Goal: Contribute content

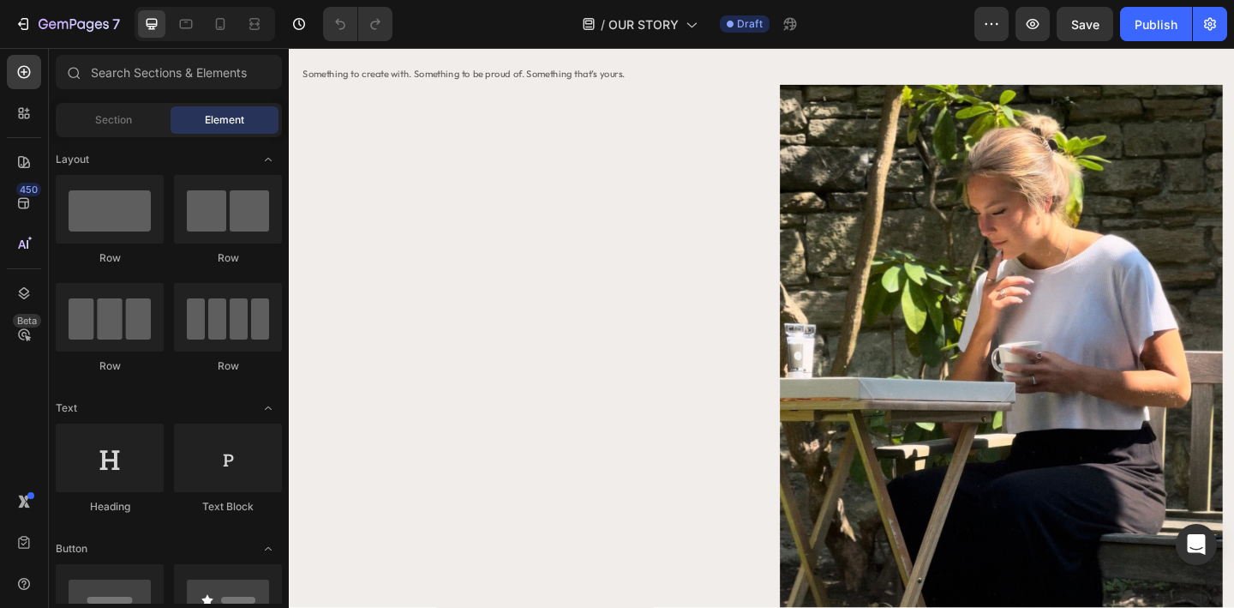
scroll to position [1069, 0]
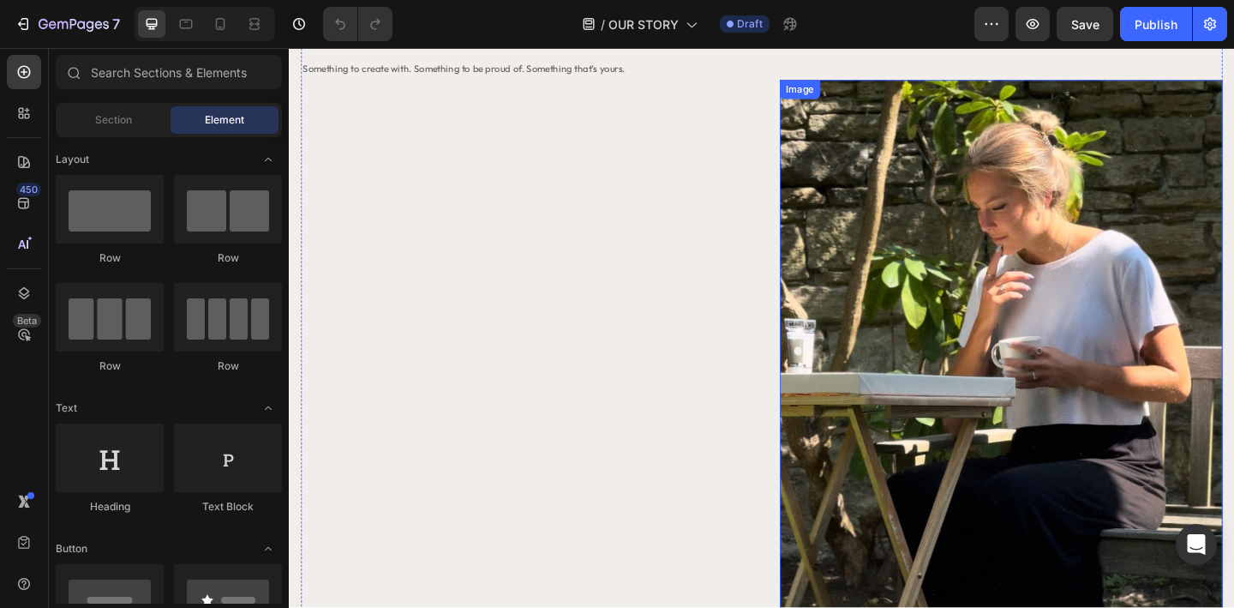
click at [872, 381] on img at bounding box center [1064, 384] width 482 height 603
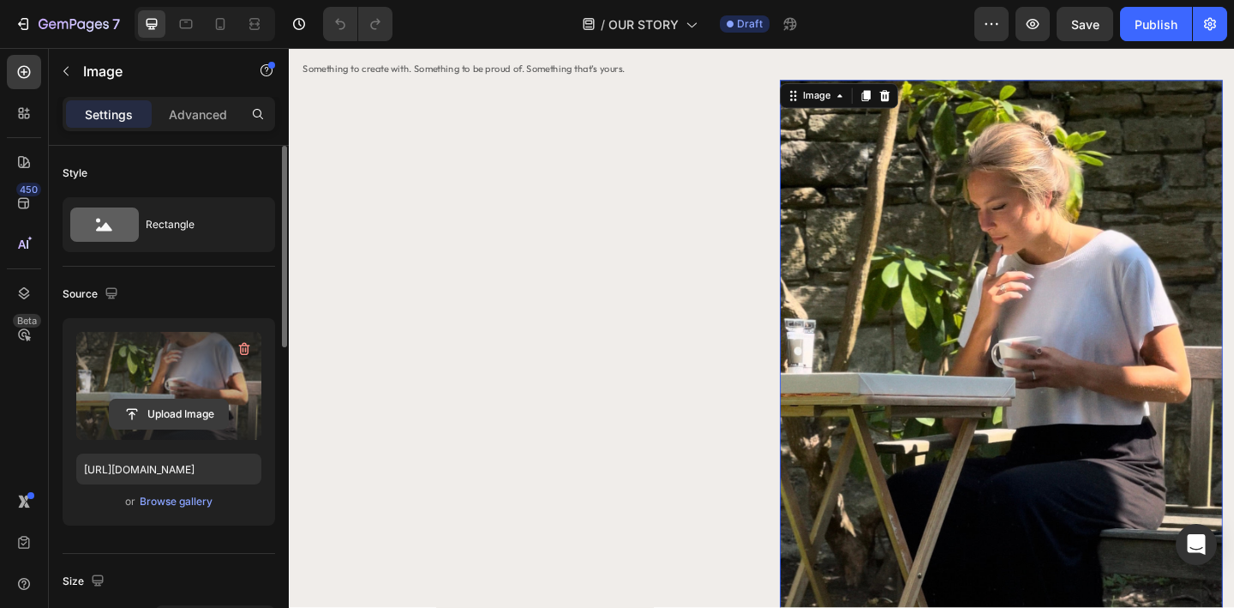
click at [181, 417] on input "file" at bounding box center [169, 413] width 118 height 29
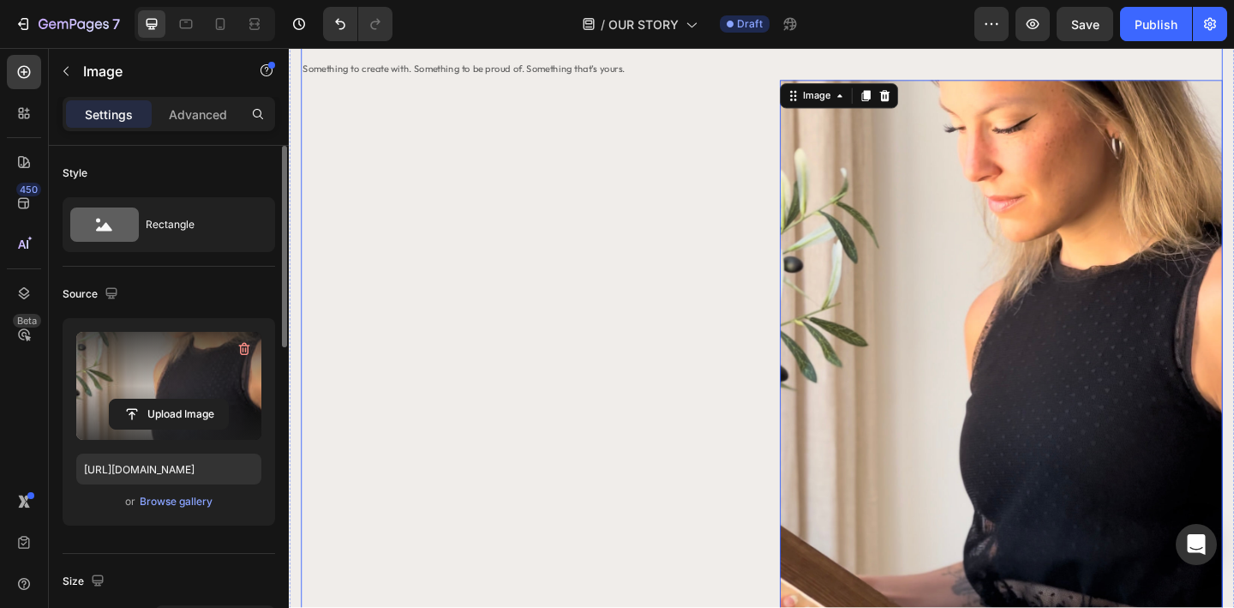
click at [795, 421] on div "Image EMMI Heading Something to create with. Something to be proud of. Somethin…" at bounding box center [803, 328] width 1003 height 715
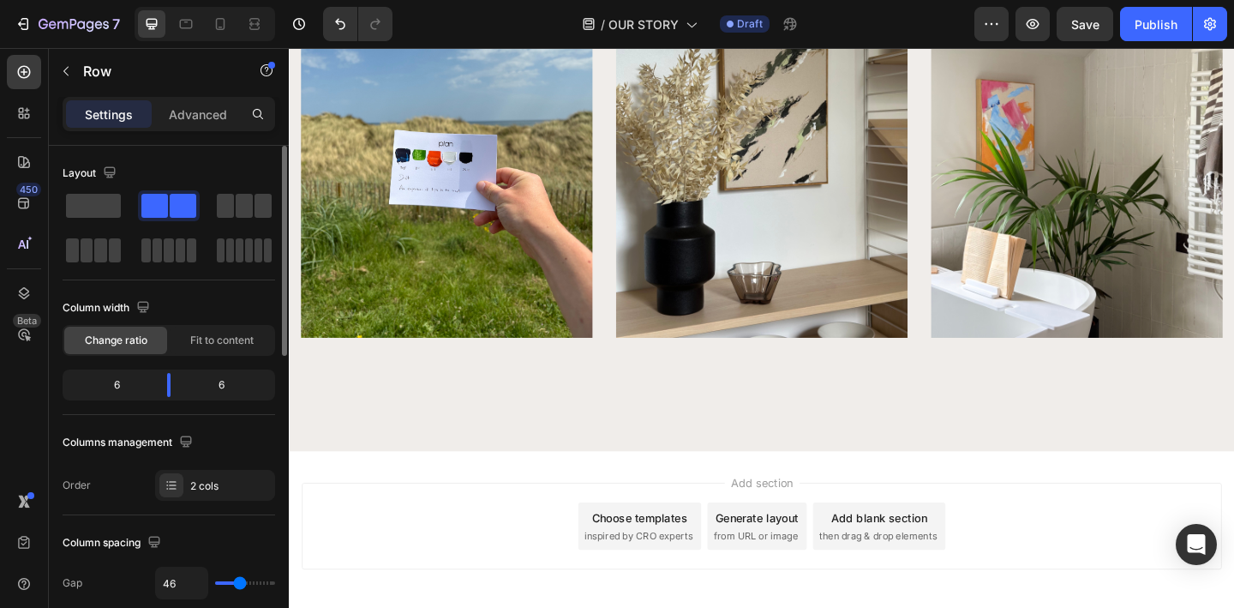
scroll to position [2116, 0]
